Goal: Find specific page/section: Find specific page/section

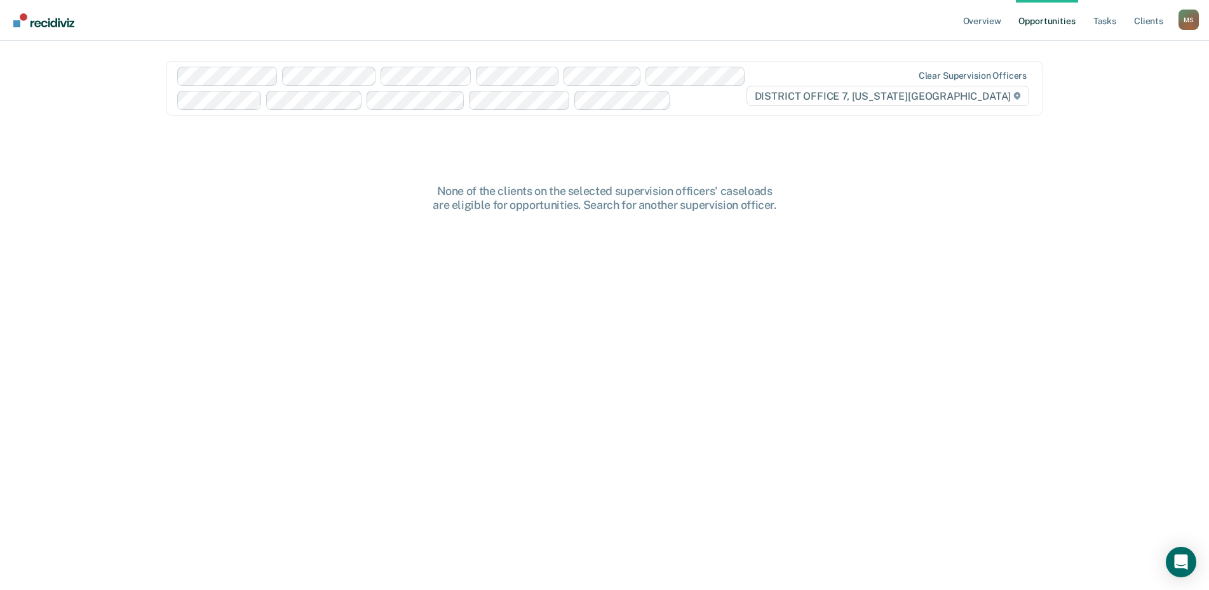
click at [1189, 27] on div "M S" at bounding box center [1189, 20] width 20 height 20
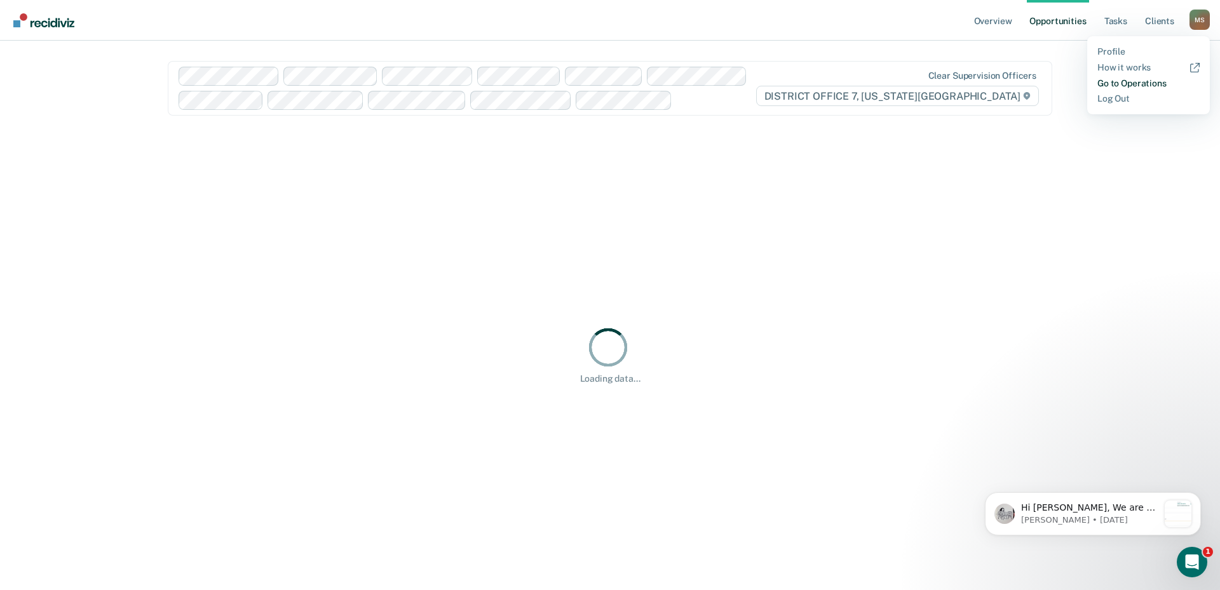
click at [1144, 83] on link "Go to Operations" at bounding box center [1148, 83] width 102 height 11
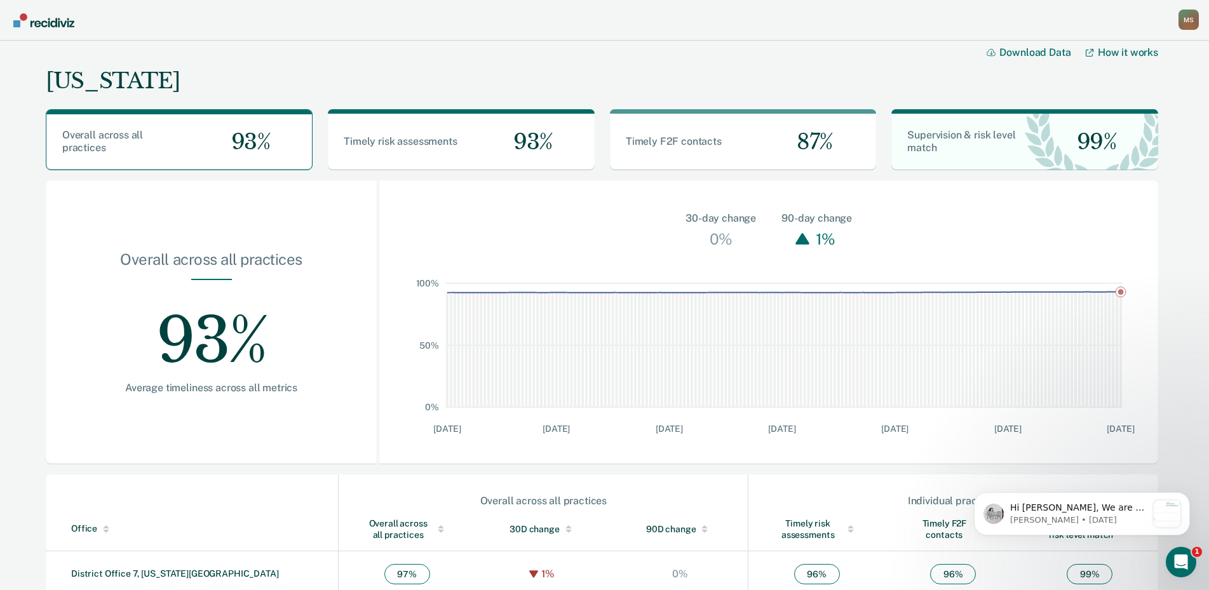
drag, startPoint x: 25, startPoint y: 422, endPoint x: 499, endPoint y: 447, distance: 475.2
click at [499, 447] on div "0% 50% 100% [DATE] [DATE] [DATE] [DATE] [DATE] [DATE] [DATE]" at bounding box center [768, 358] width 779 height 213
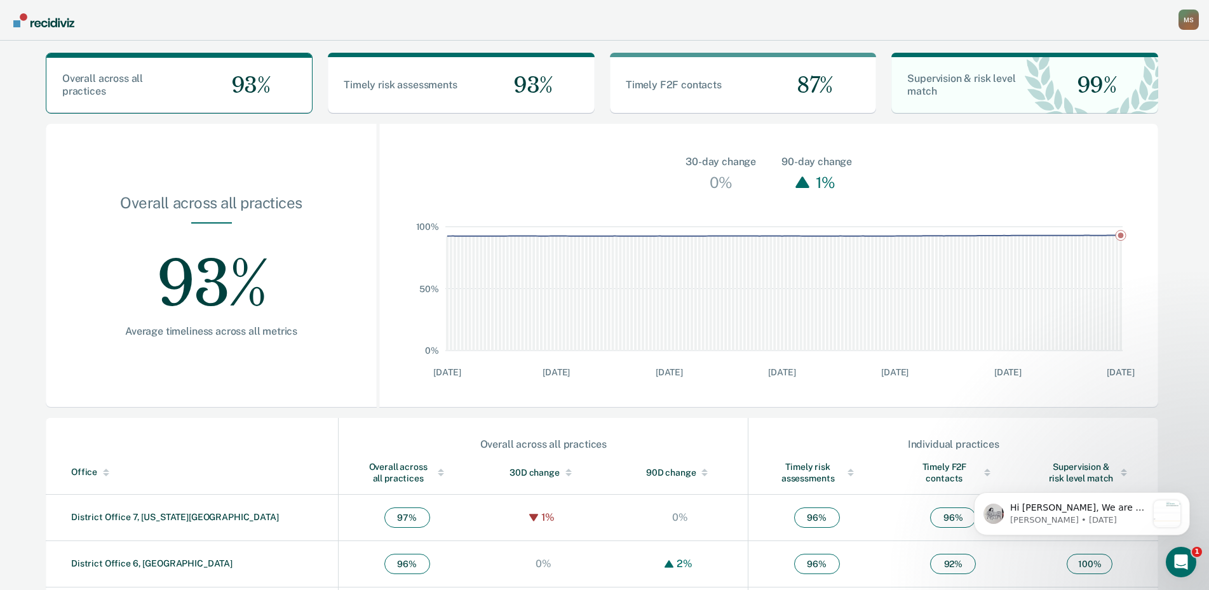
scroll to position [191, 0]
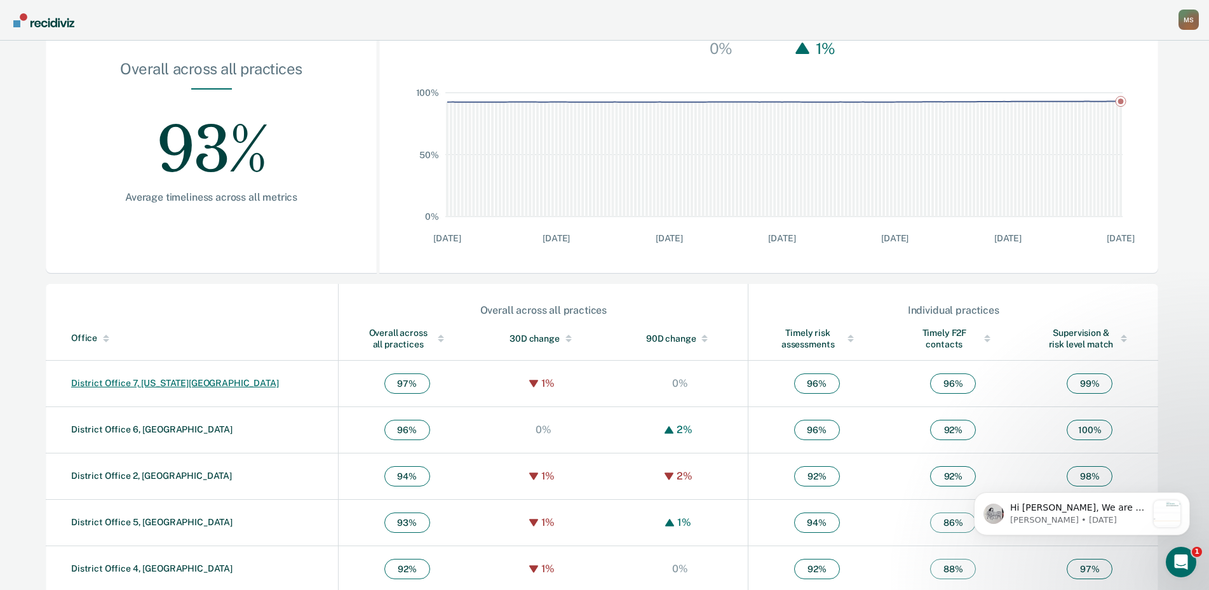
click at [161, 384] on link "District Office 7, [US_STATE][GEOGRAPHIC_DATA]" at bounding box center [175, 383] width 208 height 10
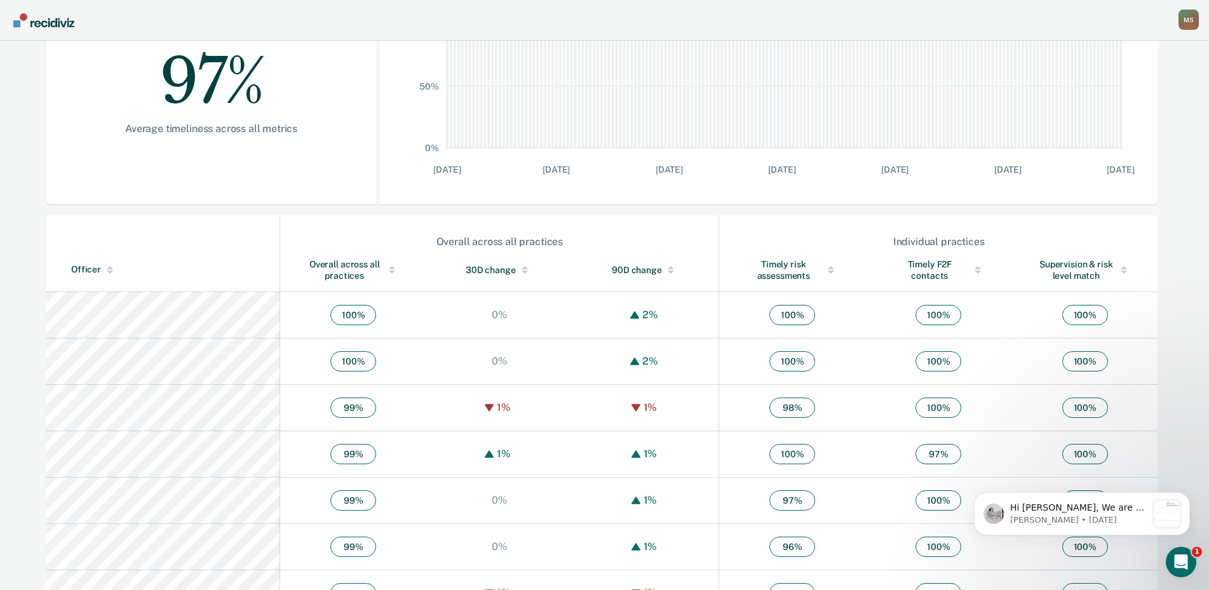
scroll to position [191, 0]
